Goal: Transaction & Acquisition: Purchase product/service

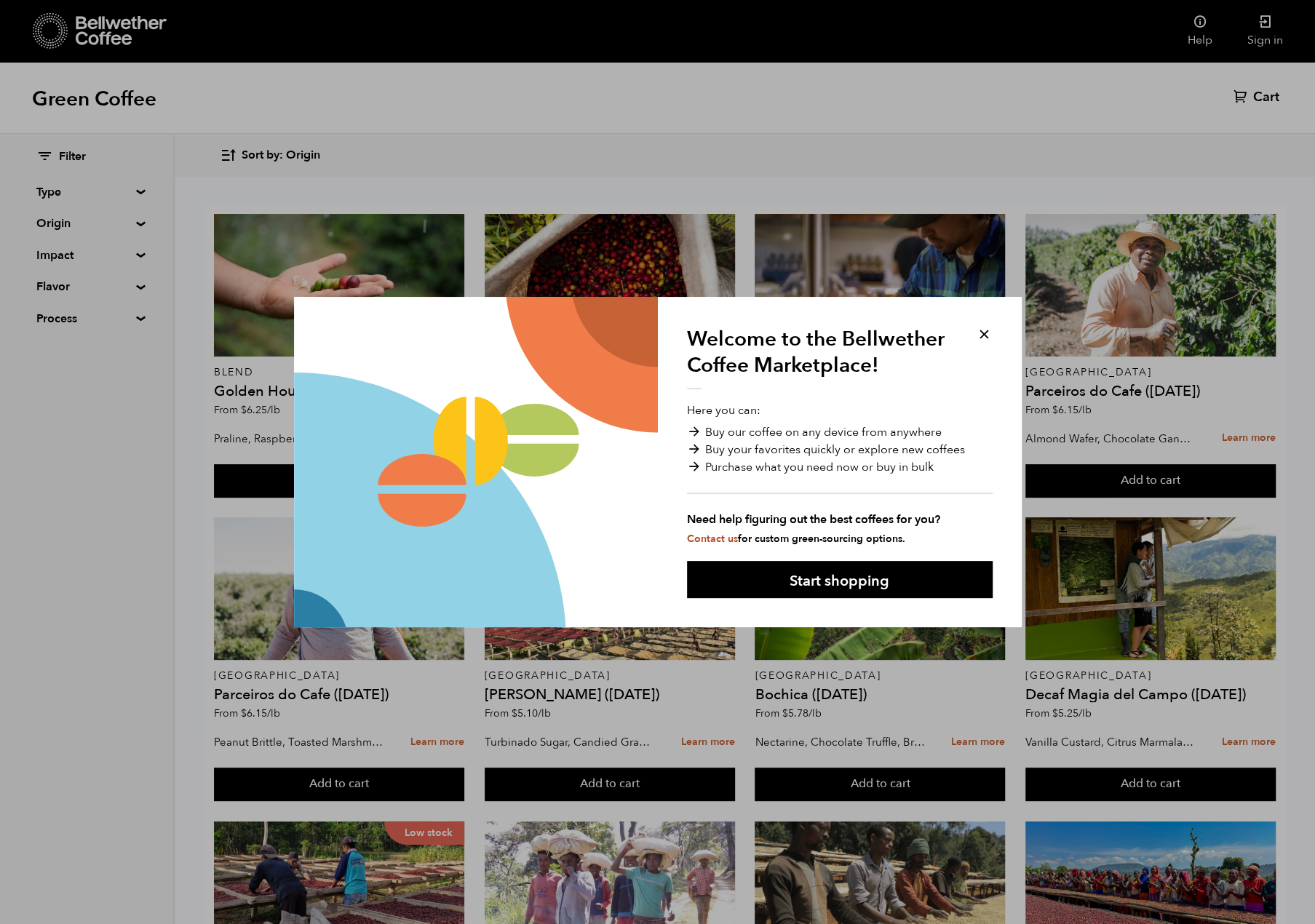
click at [988, 336] on button at bounding box center [983, 334] width 17 height 17
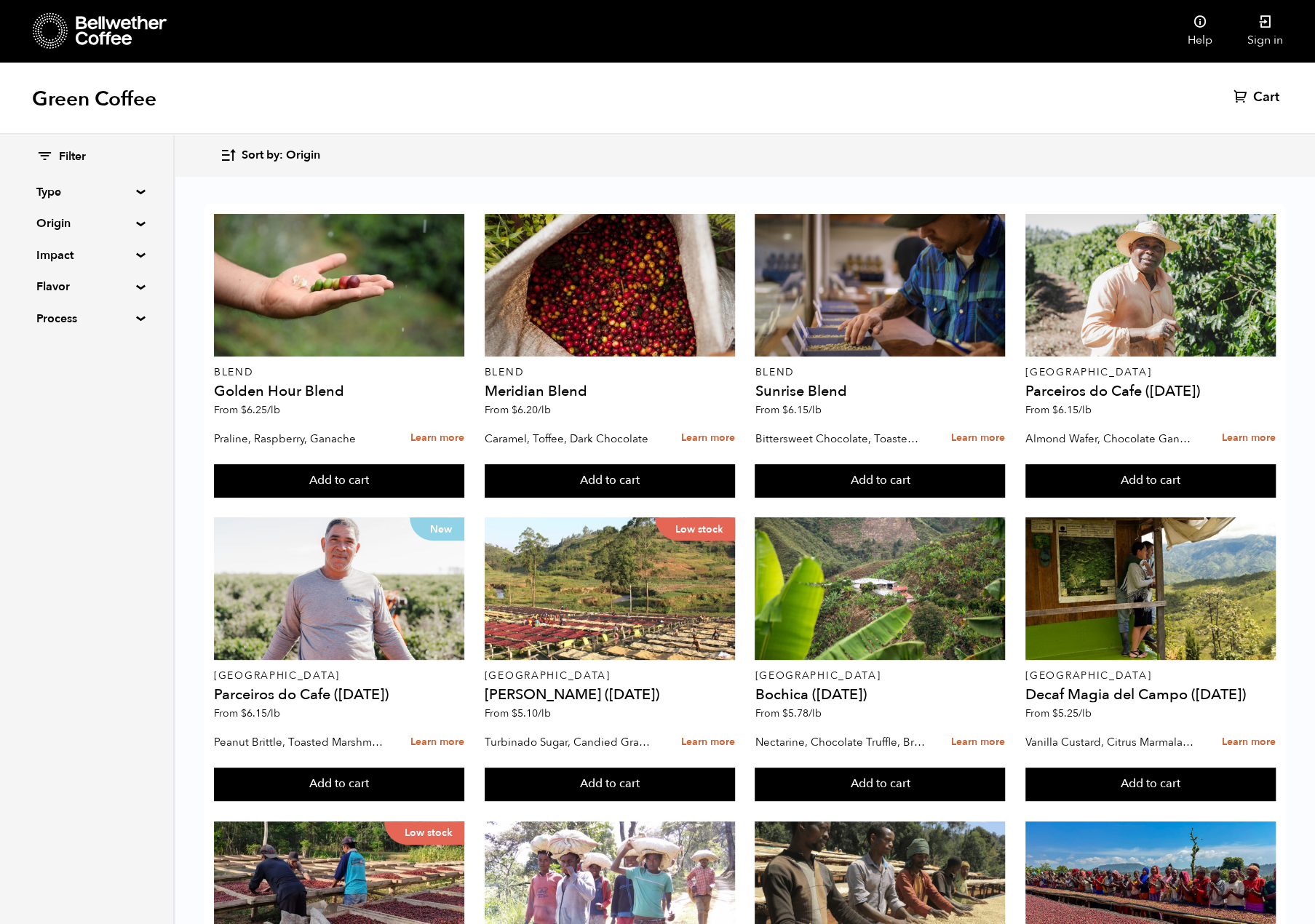
click at [276, 164] on button "Sort by: Origin" at bounding box center [269, 155] width 100 height 34
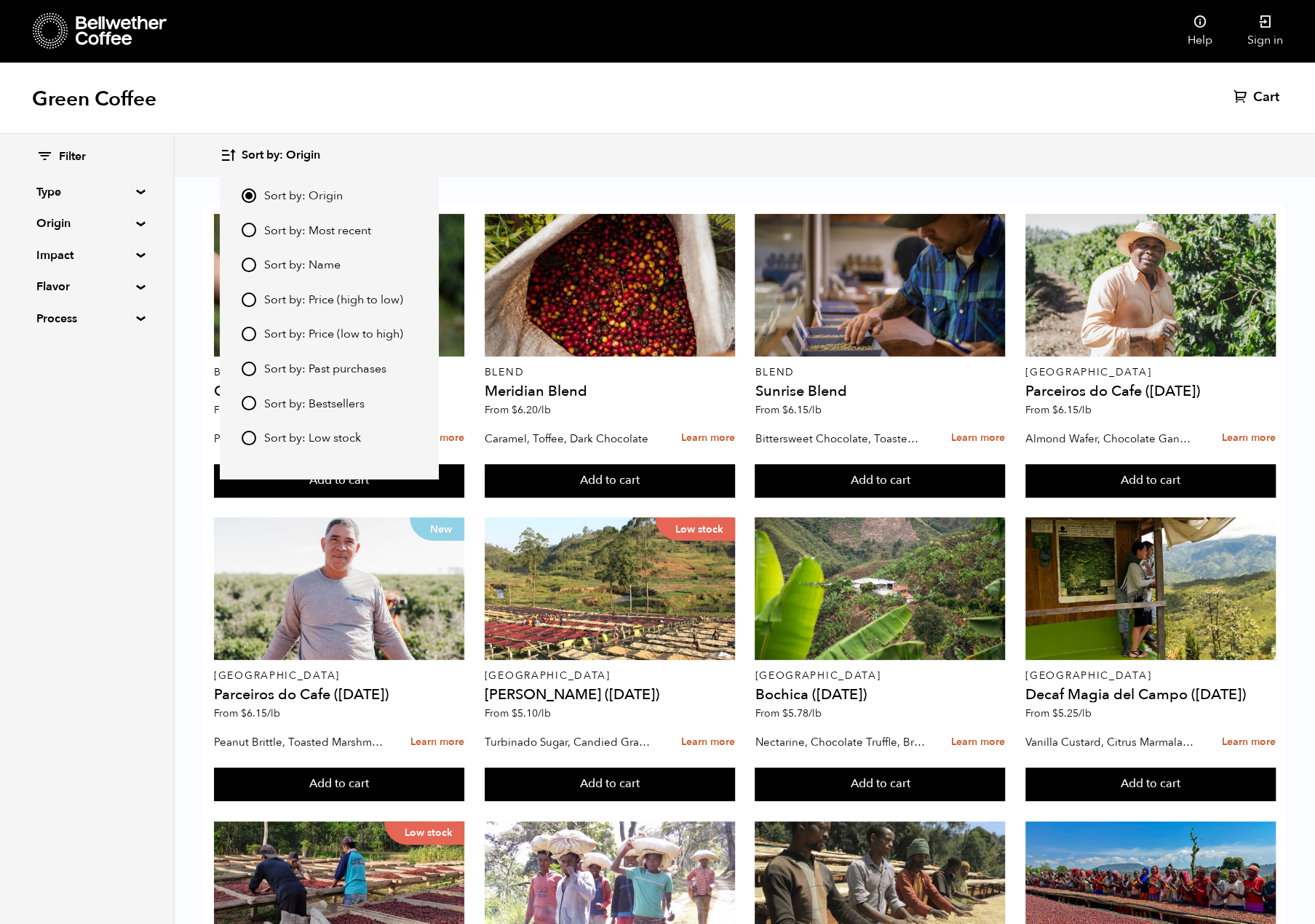
click at [252, 332] on input "Sort by: Price (low to high)" at bounding box center [249, 334] width 14 height 14
radio input "true"
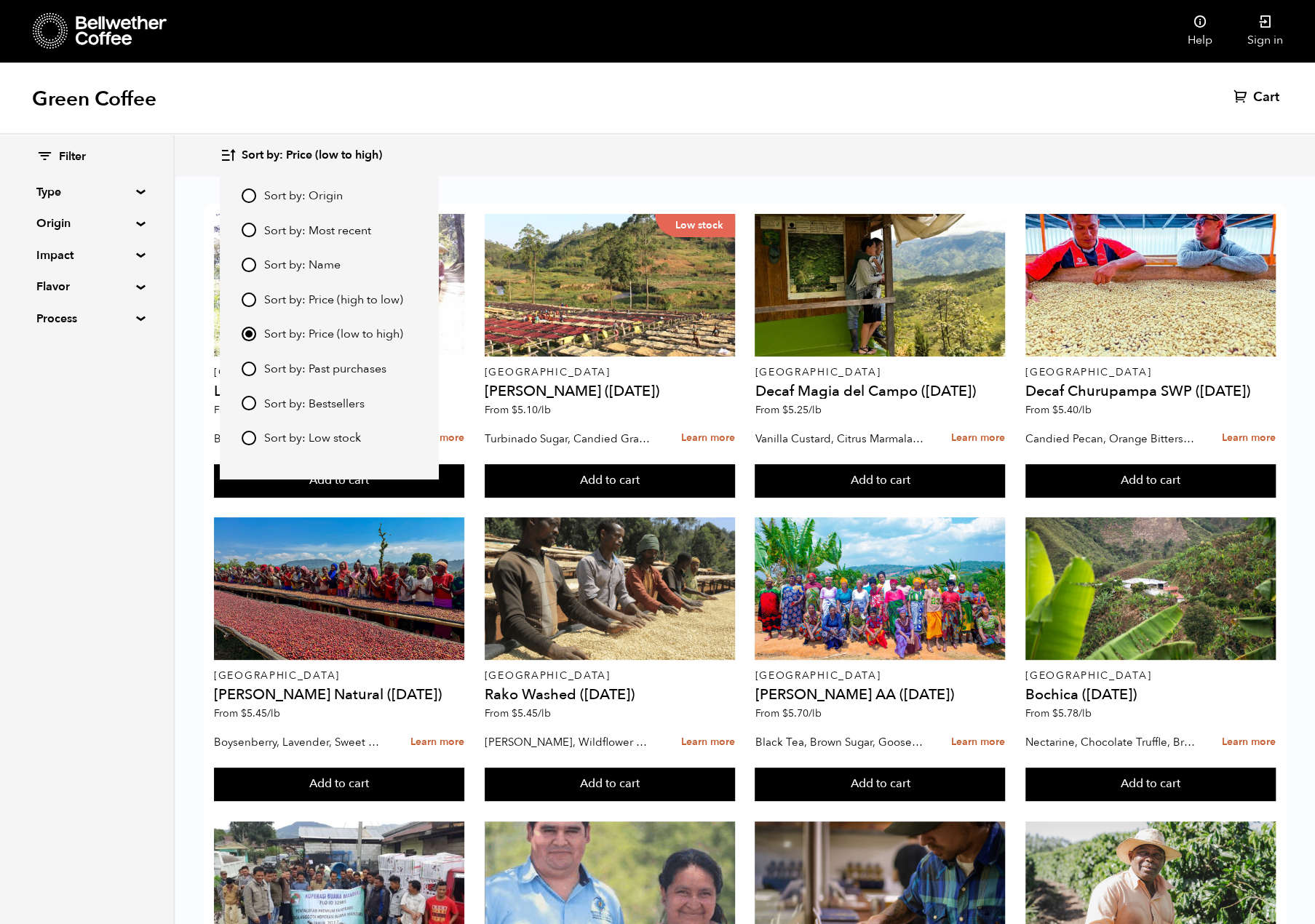
click at [74, 581] on div "Filter Type Blend Single Origin Decaf Seasonal Year Round Origin Blend [GEOGRAP…" at bounding box center [87, 529] width 174 height 789
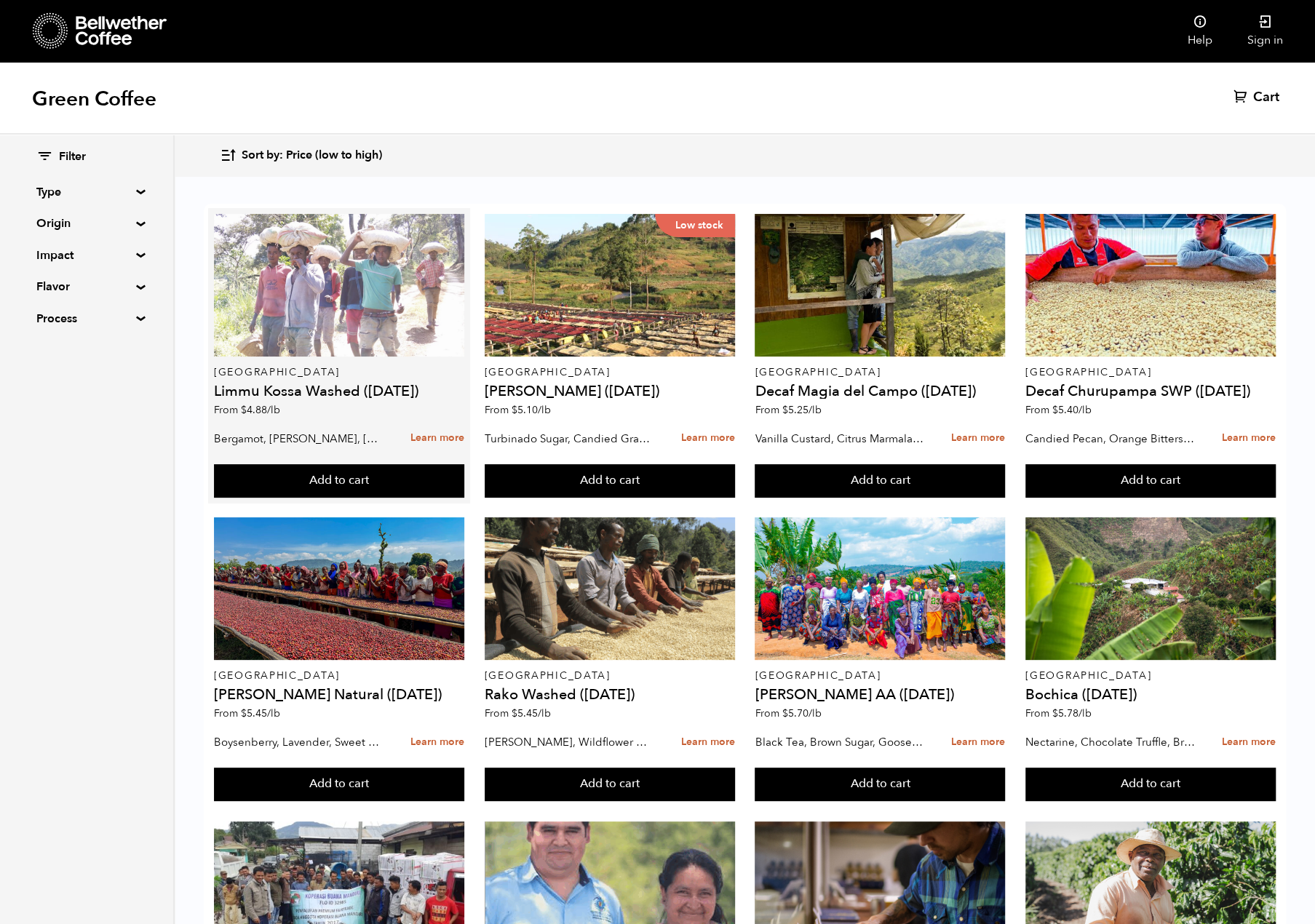
click at [323, 301] on div at bounding box center [339, 285] width 250 height 143
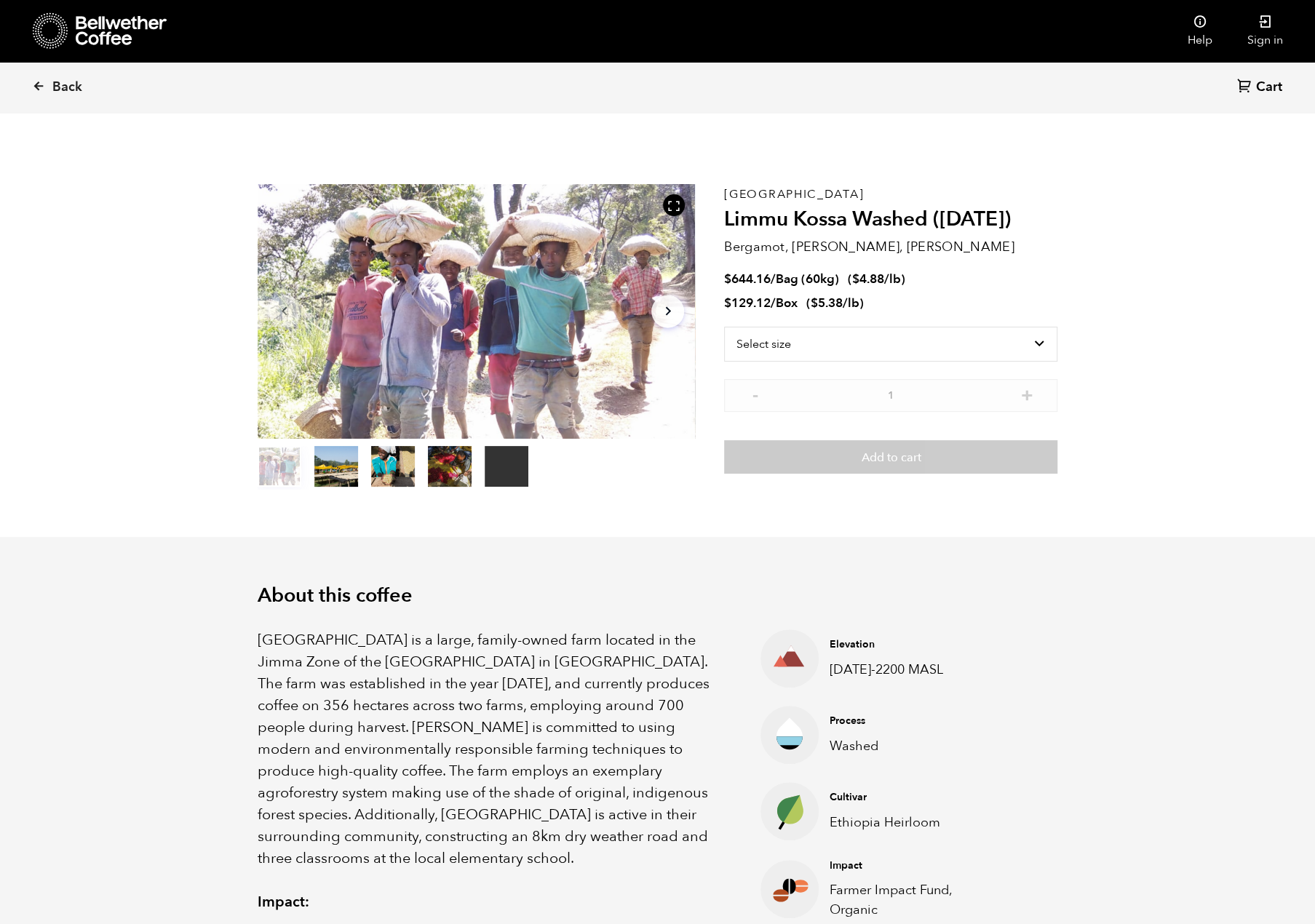
scroll to position [633, 774]
drag, startPoint x: 878, startPoint y: 305, endPoint x: 724, endPoint y: 307, distance: 154.0
click at [724, 307] on li "$ 129.12 / Box ( $ 5.38 /lb )" at bounding box center [890, 303] width 333 height 17
click at [900, 349] on select "Select size Bag (60kg) (132 lbs) Box (24 lbs)" at bounding box center [890, 344] width 333 height 35
select select "box"
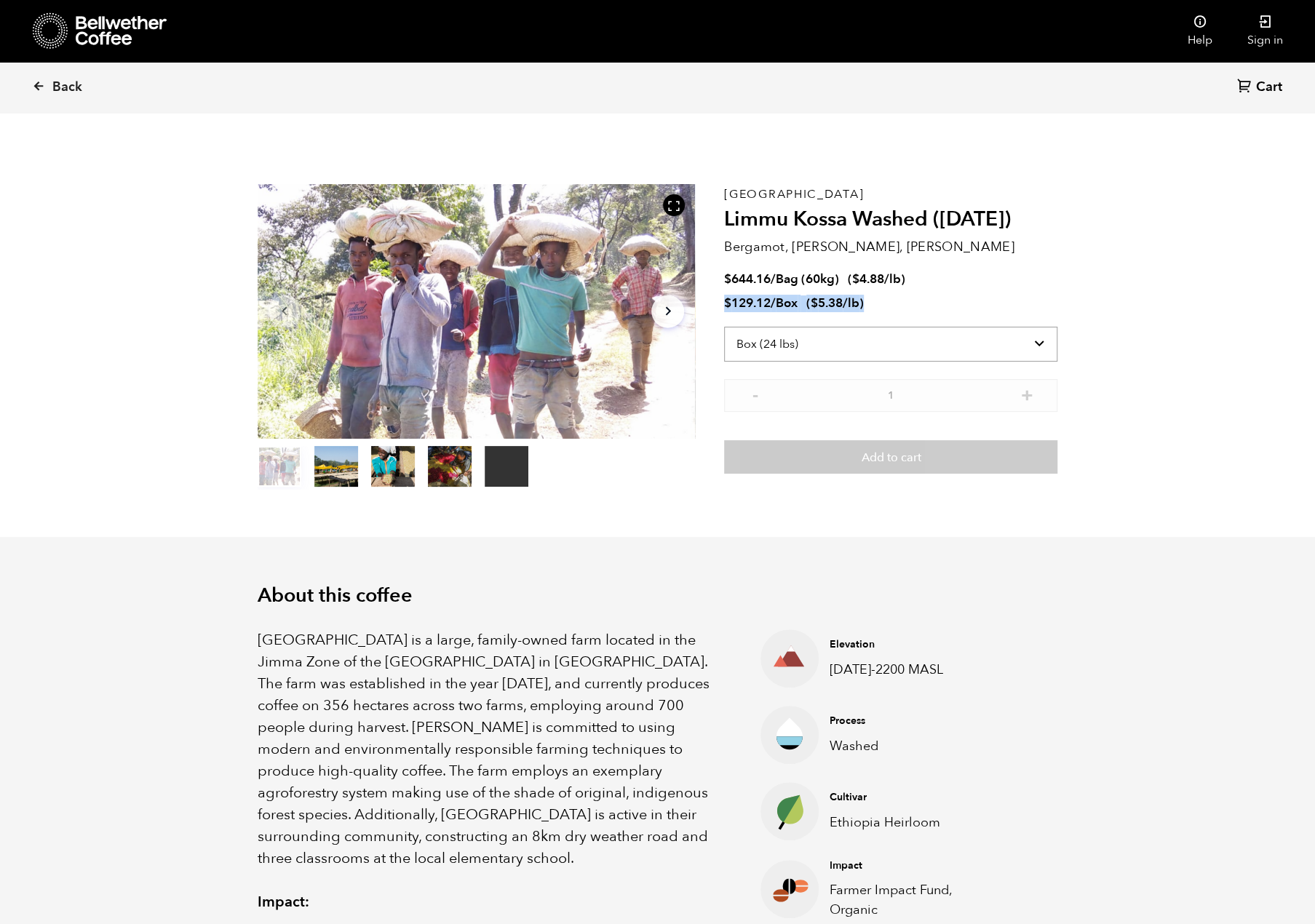
click at [724, 327] on select "Select size Bag (60kg) (132 lbs) Box (24 lbs)" at bounding box center [890, 344] width 333 height 35
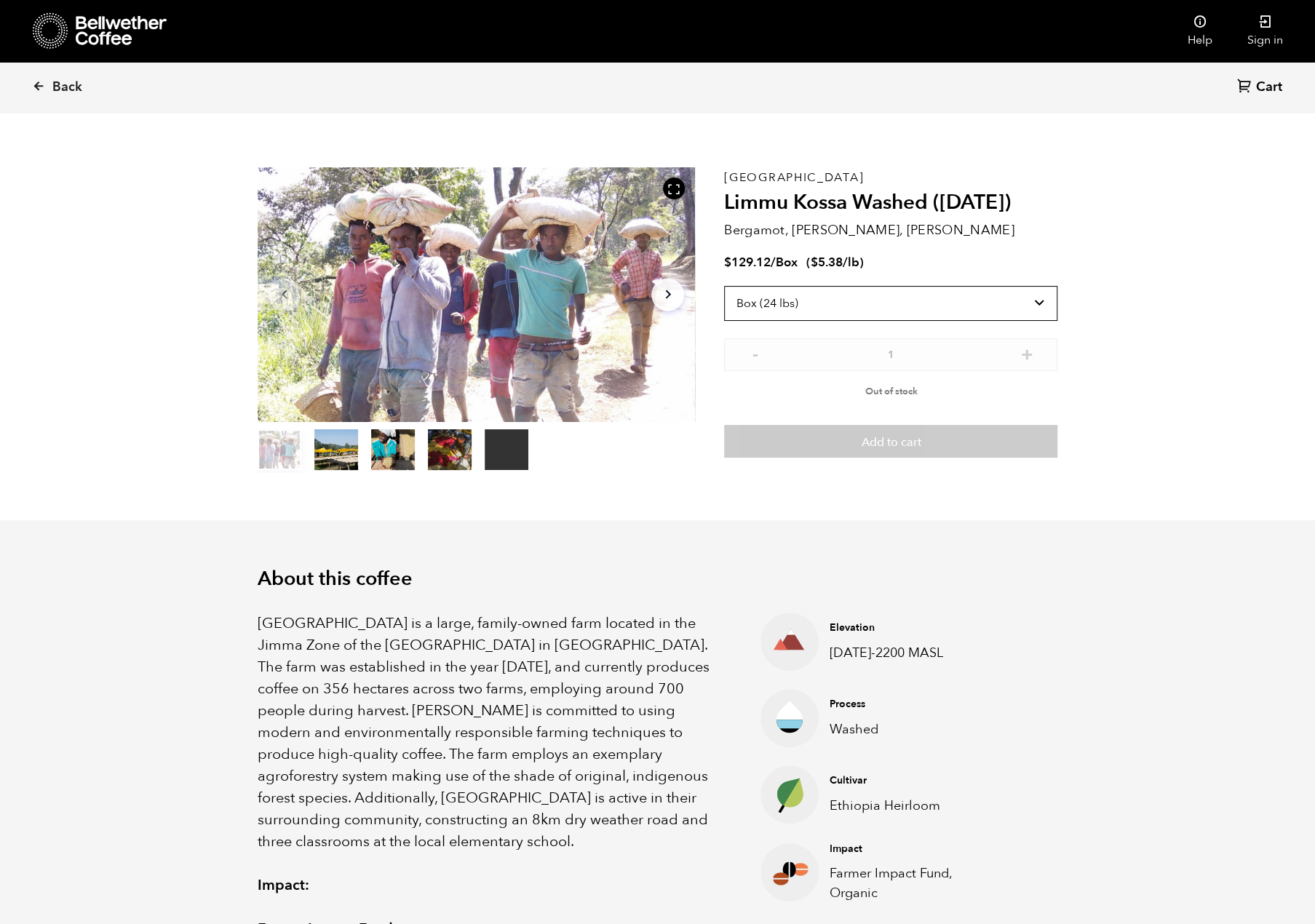
scroll to position [0, 0]
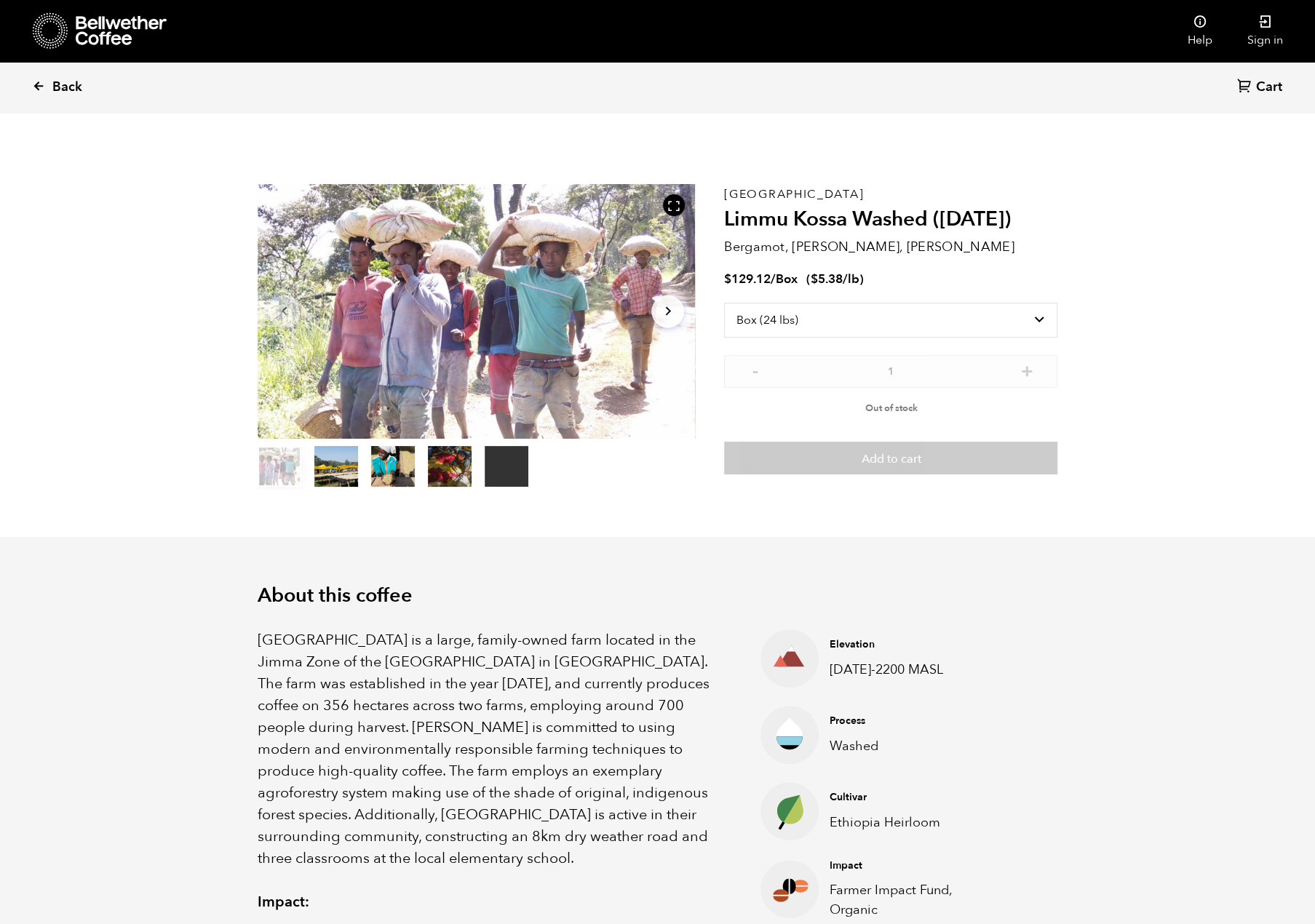
click at [77, 92] on span "Back" at bounding box center [67, 88] width 30 height 17
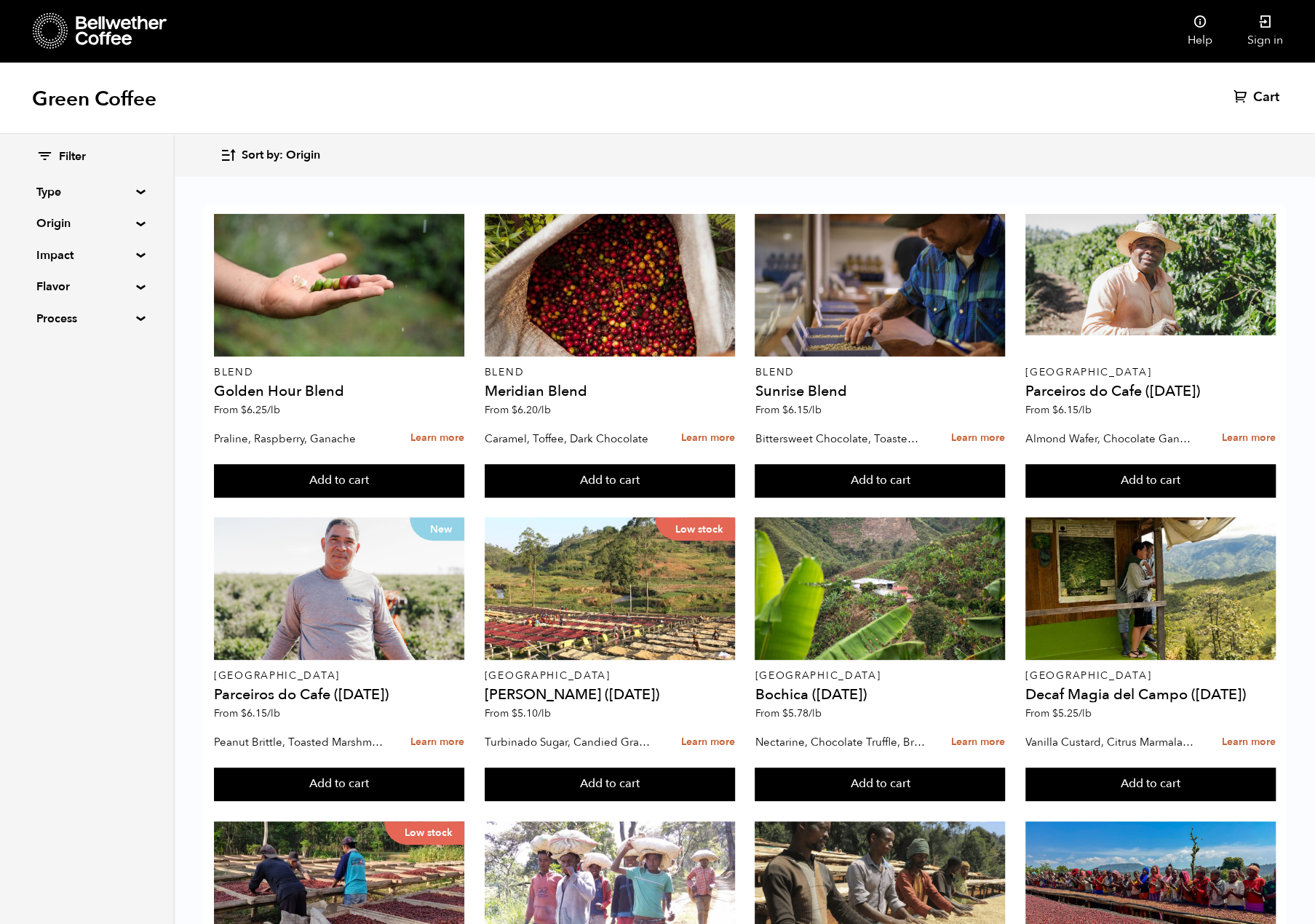
click at [133, 321] on summary "Process" at bounding box center [86, 319] width 100 height 17
click at [133, 321] on summary "Process" at bounding box center [87, 319] width 101 height 17
click at [133, 194] on summary "Type" at bounding box center [86, 192] width 100 height 17
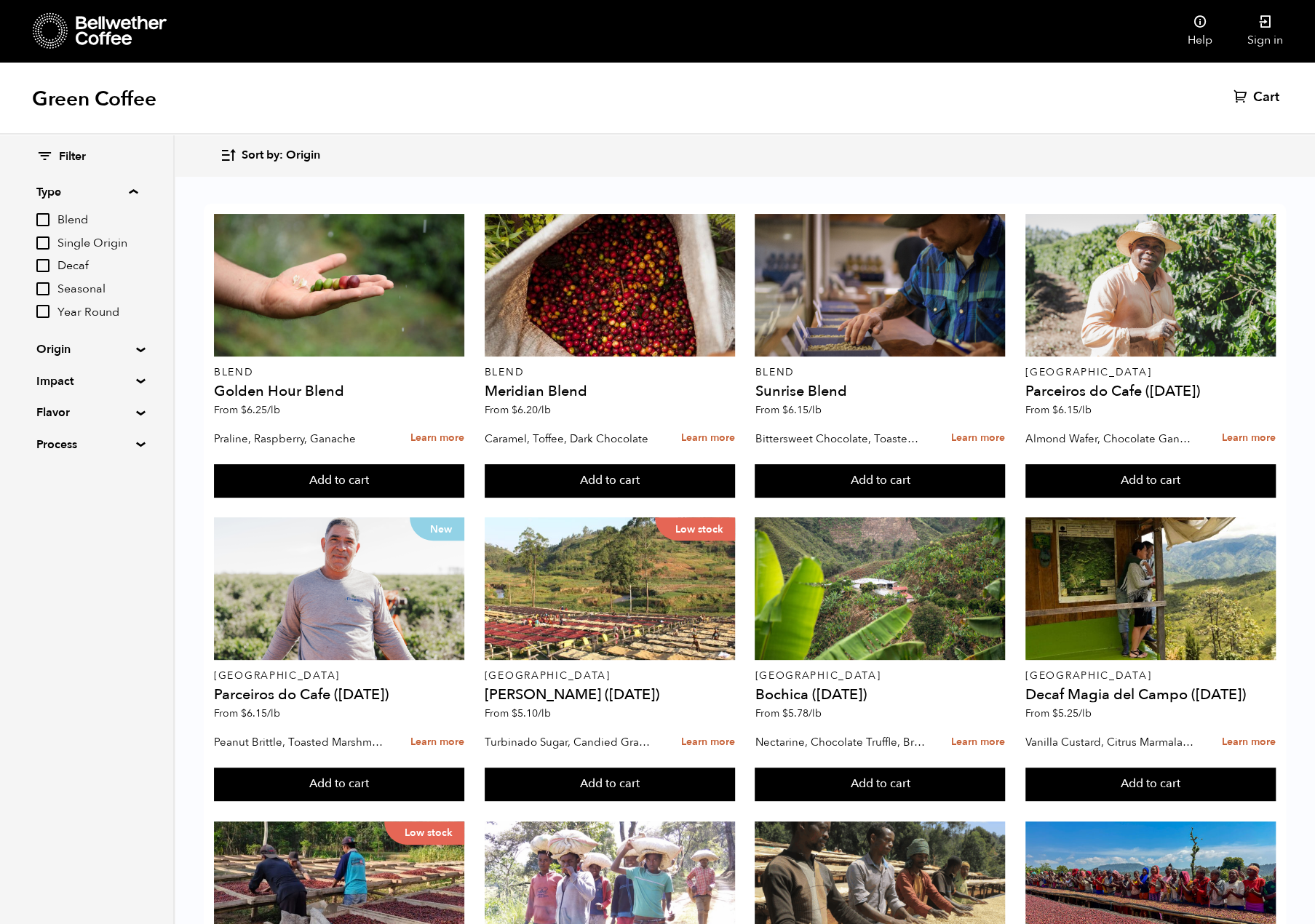
click at [133, 194] on summary "Type" at bounding box center [87, 192] width 101 height 17
click at [277, 161] on span "Sort by: Origin" at bounding box center [281, 155] width 79 height 16
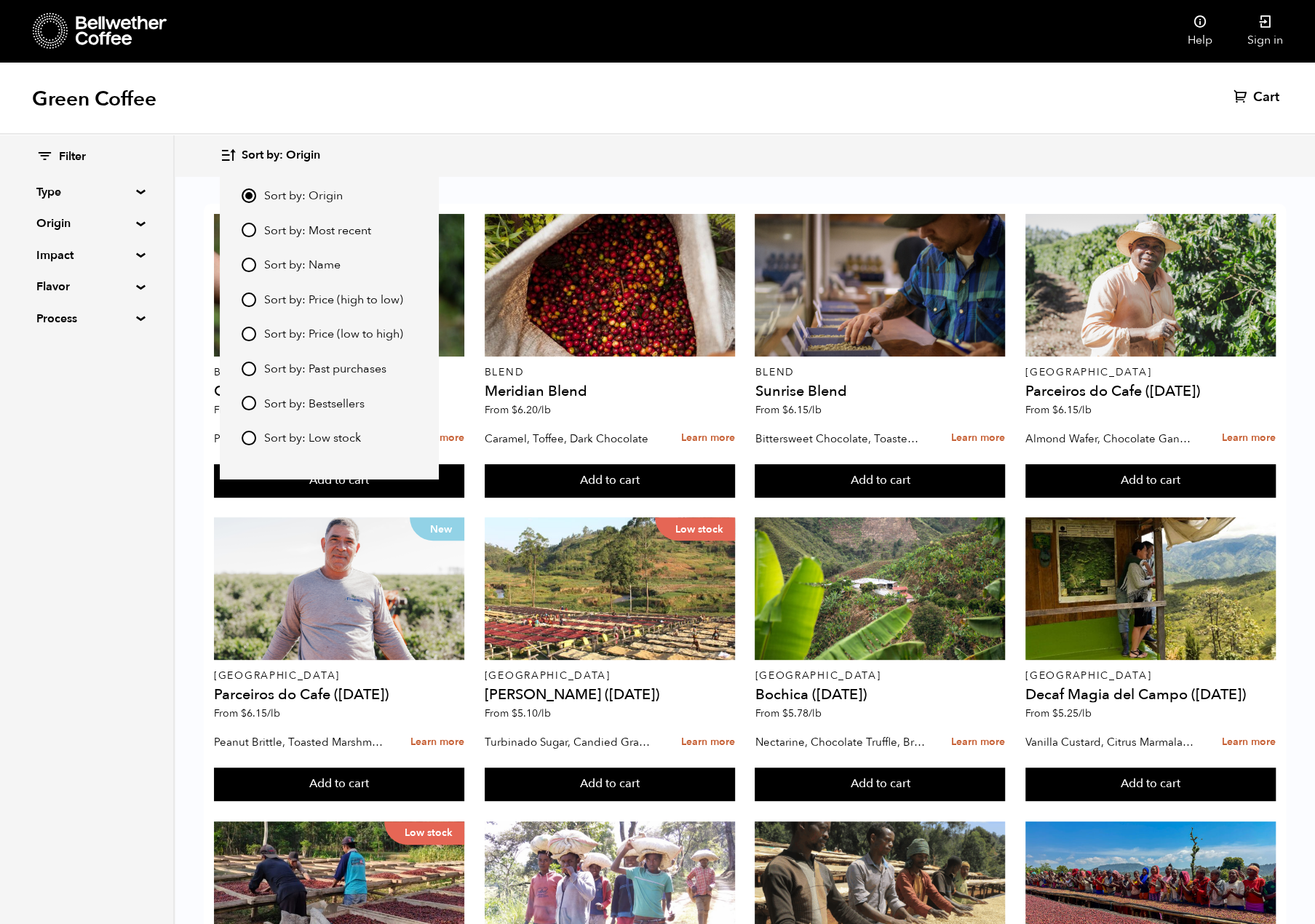
click at [291, 335] on span "Sort by: Price (low to high)" at bounding box center [334, 335] width 139 height 16
click at [257, 335] on input "Sort by: Price (low to high)" at bounding box center [249, 334] width 14 height 14
radio input "true"
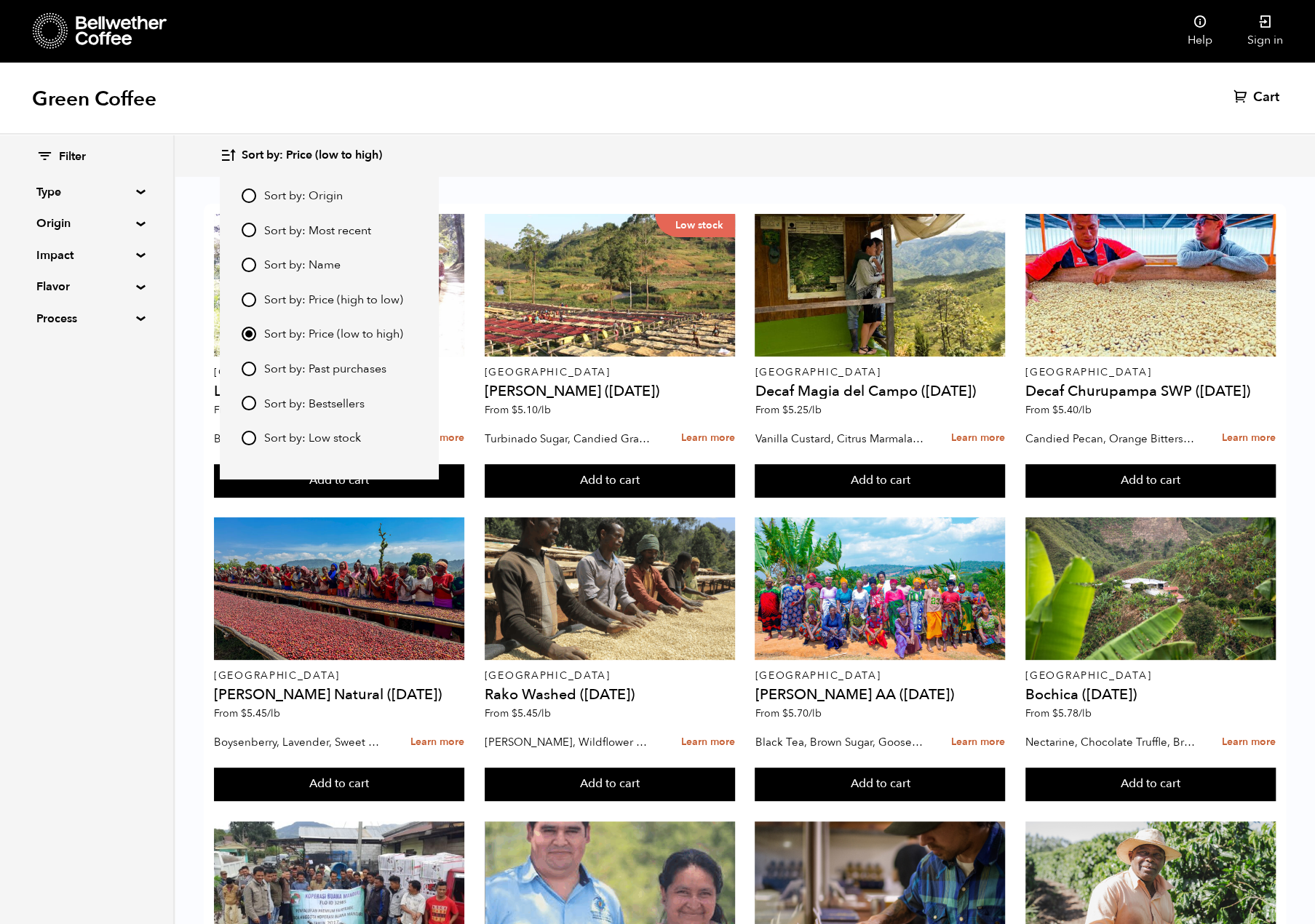
click at [70, 443] on div "Filter Type Blend Single Origin Decaf Seasonal Year Round Origin Blend [GEOGRAP…" at bounding box center [87, 529] width 174 height 789
